Goal: Communication & Community: Ask a question

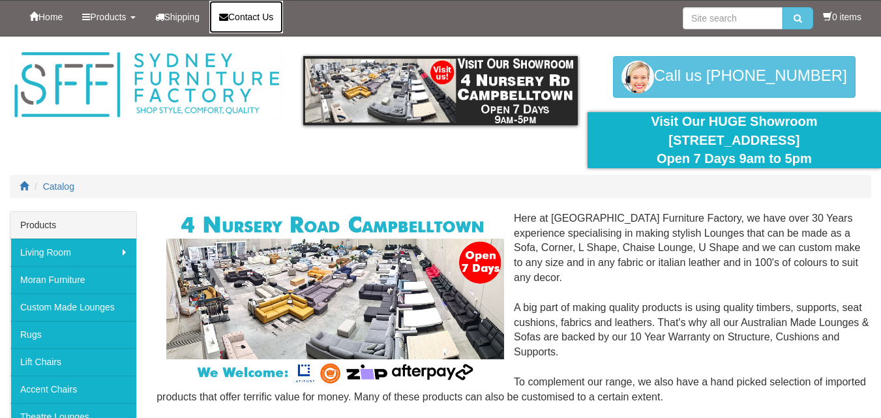
click at [238, 14] on span "Contact Us" at bounding box center [250, 17] width 45 height 10
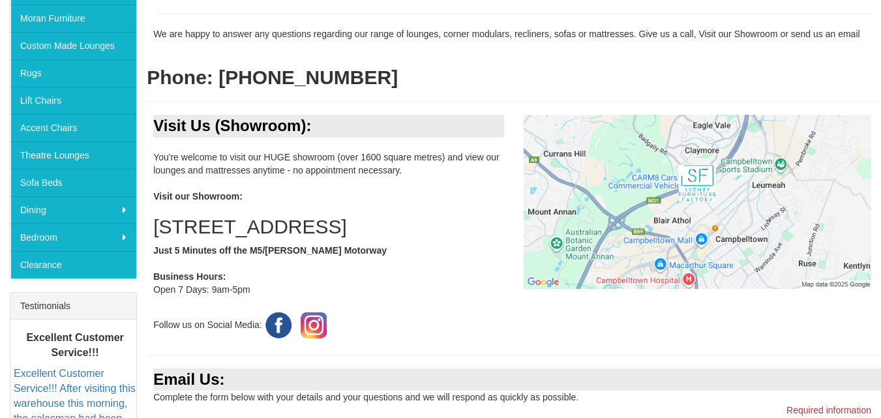
scroll to position [326, 0]
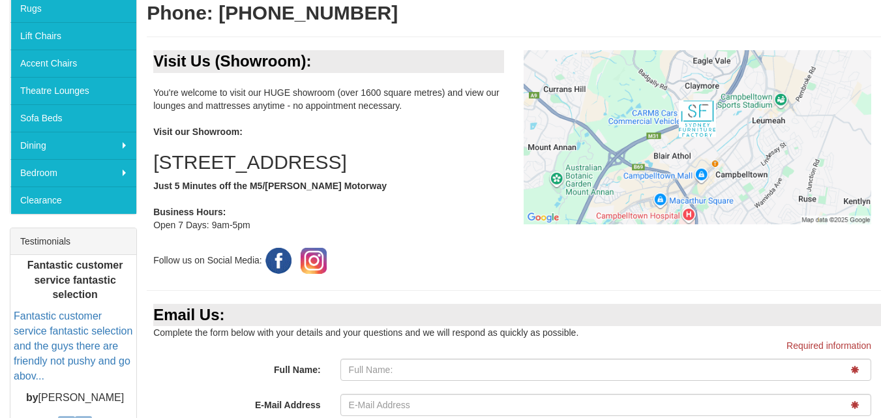
drag, startPoint x: 874, startPoint y: 144, endPoint x: 875, endPoint y: 270, distance: 125.8
click at [875, 270] on div "Visit Us (Showroom): You're welcome to visit our HUGE showroom (over 1600 squar…" at bounding box center [514, 163] width 734 height 226
click at [875, 271] on div "Visit Us (Showroom): You're welcome to visit our HUGE showroom (over 1600 squar…" at bounding box center [514, 163] width 734 height 226
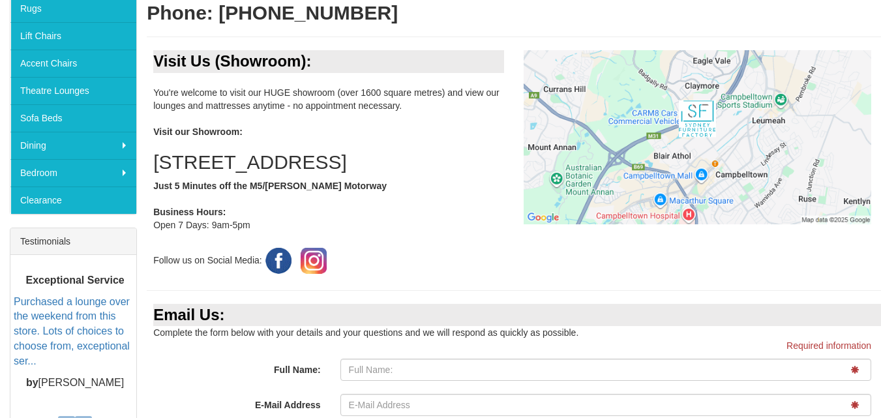
click at [875, 271] on div "Visit Us (Showroom): You're welcome to visit our HUGE showroom (over 1600 squar…" at bounding box center [514, 163] width 734 height 226
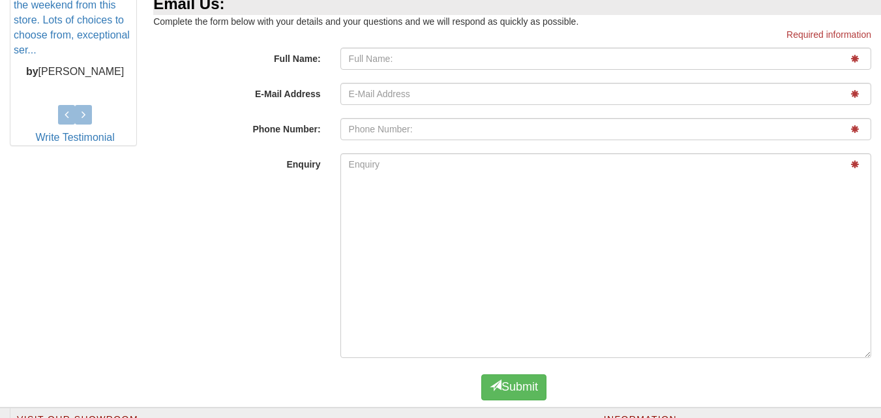
scroll to position [650, 0]
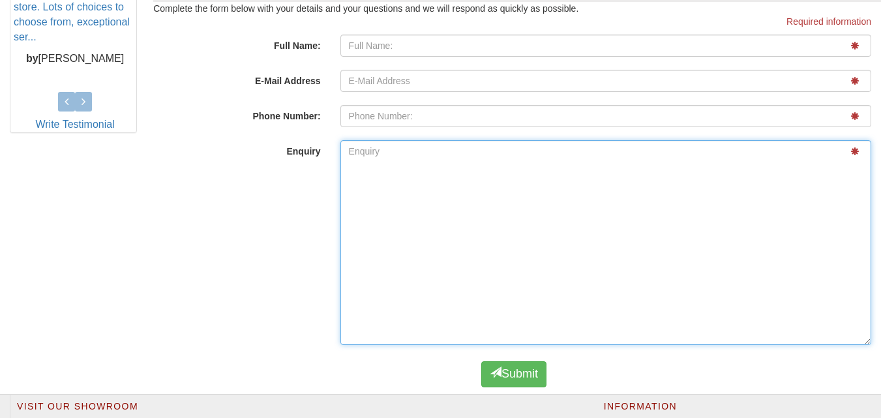
click at [461, 225] on textarea "Enquiry" at bounding box center [605, 242] width 531 height 205
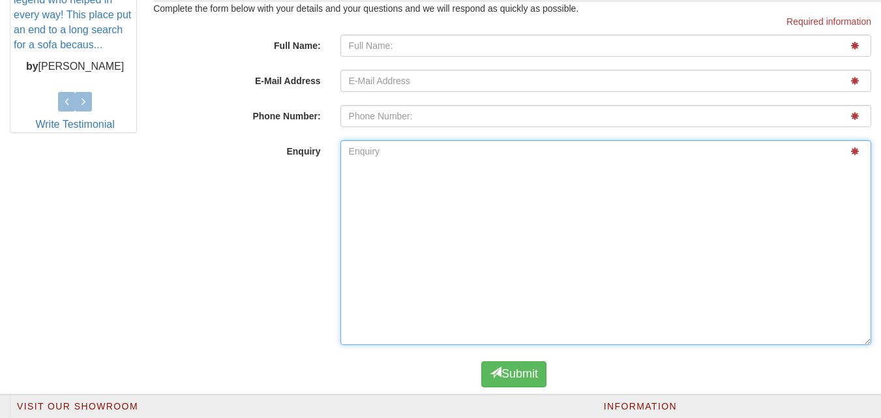
paste textarea "I would appreciate the opportunity to discuss this furniture company in more de…"
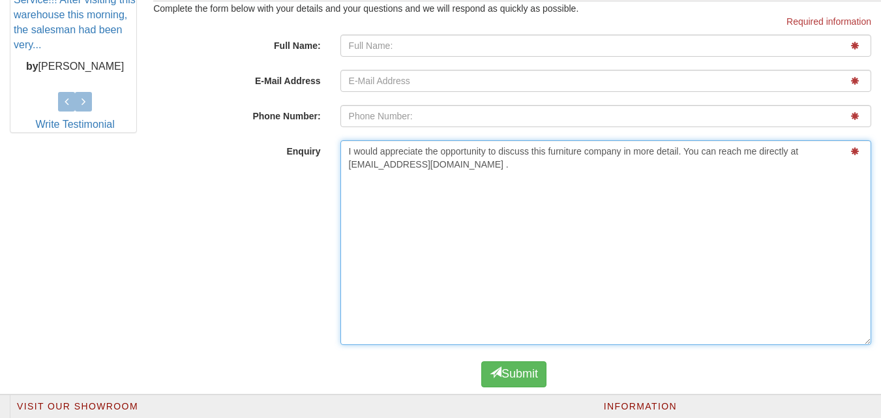
drag, startPoint x: 348, startPoint y: 185, endPoint x: 440, endPoint y: 189, distance: 92.7
click at [440, 189] on textarea "I would appreciate the opportunity to discuss this furniture company in more de…" at bounding box center [605, 242] width 531 height 205
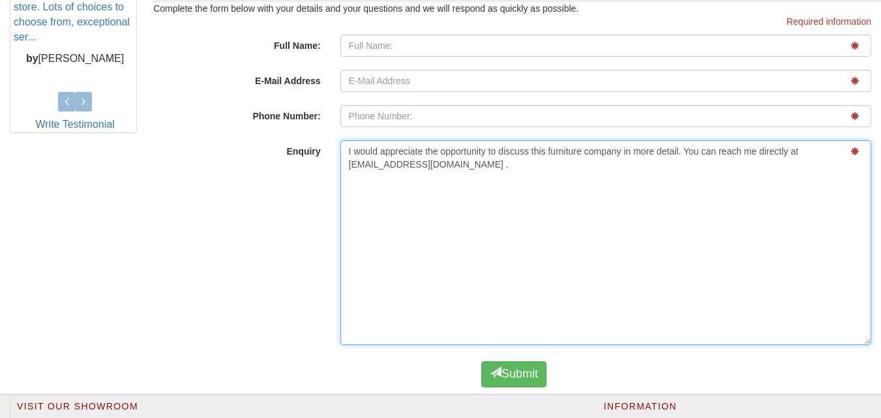
type textarea "I would appreciate the opportunity to discuss this furniture company in more de…"
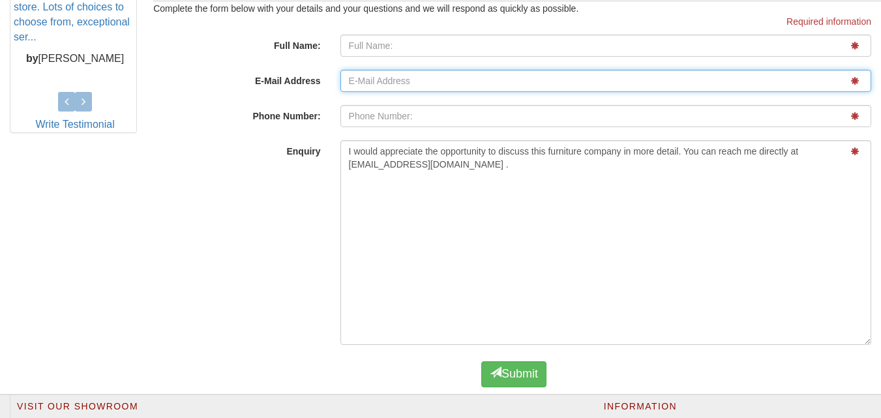
click at [409, 92] on input "E-Mail Address" at bounding box center [605, 81] width 531 height 22
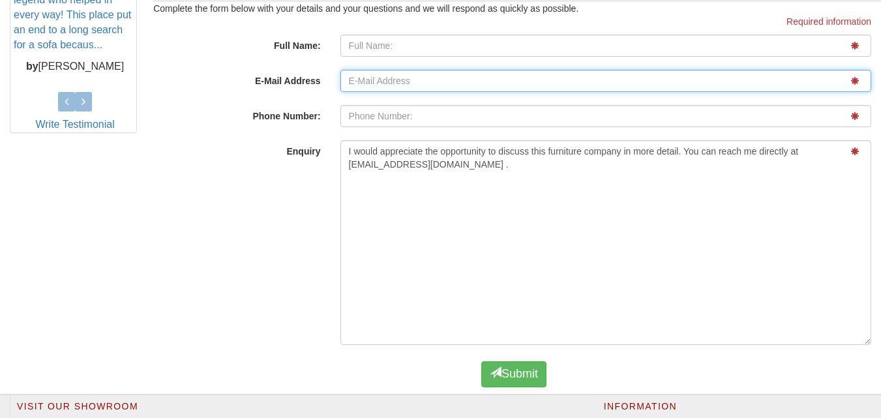
paste input "[EMAIL_ADDRESS][DOMAIN_NAME]"
type input "[EMAIL_ADDRESS][DOMAIN_NAME]"
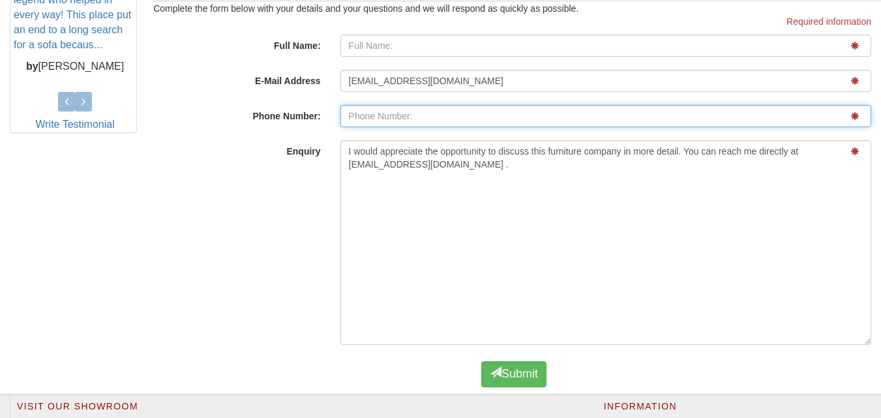
click at [396, 127] on input "E-Mail Address" at bounding box center [605, 116] width 531 height 22
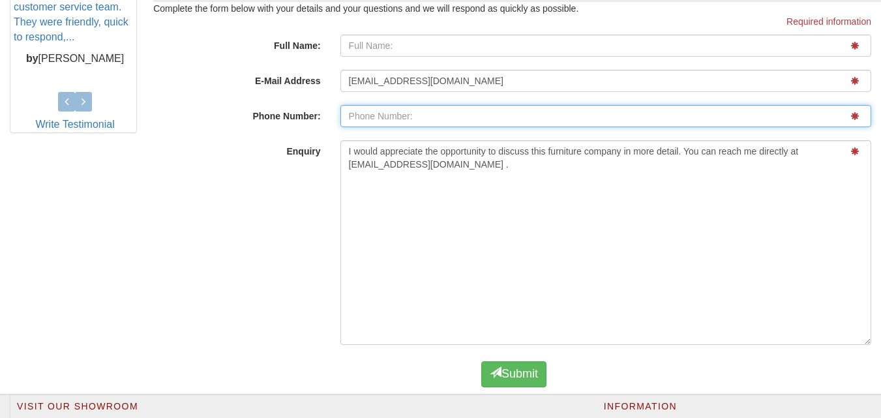
click at [396, 127] on input "E-Mail Address" at bounding box center [605, 116] width 531 height 22
type input "[PHONE_NUMBER]"
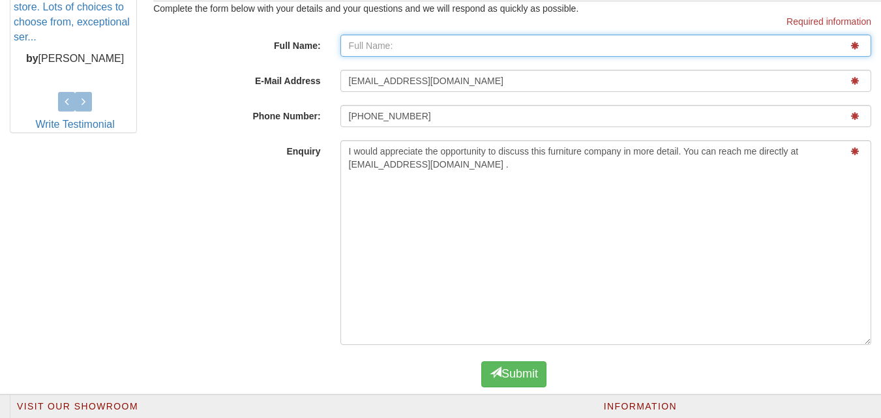
click at [415, 57] on input "Full Name:" at bounding box center [605, 46] width 531 height 22
type input "[PERSON_NAME]"
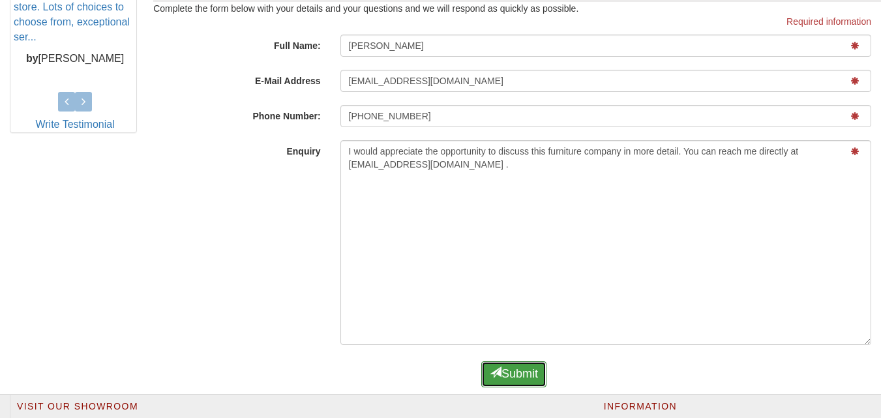
click at [507, 387] on button "Submit" at bounding box center [513, 374] width 65 height 26
